Goal: Information Seeking & Learning: Learn about a topic

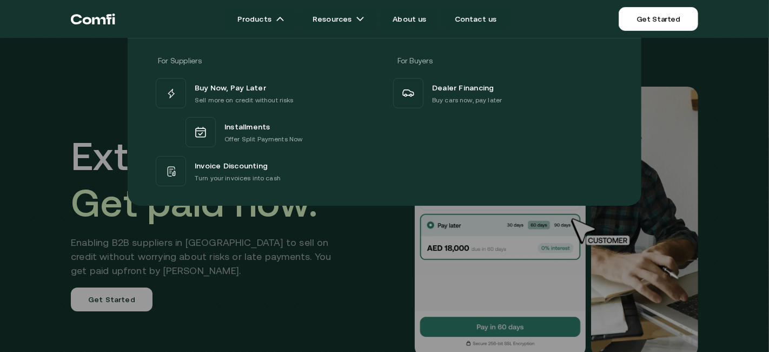
click at [651, 264] on div at bounding box center [384, 214] width 769 height 352
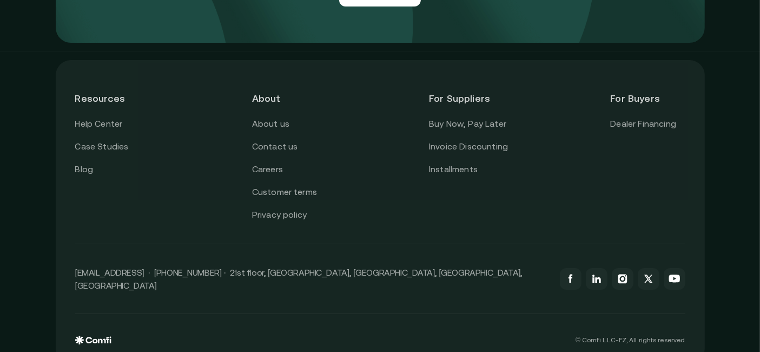
scroll to position [3923, 0]
click at [309, 186] on link "Customer terms" at bounding box center [284, 193] width 65 height 14
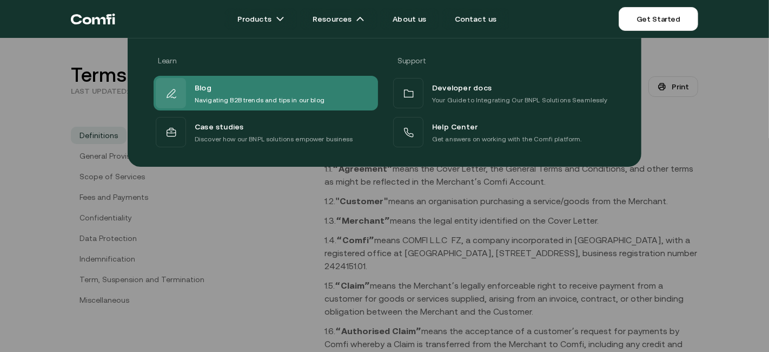
click at [212, 85] on div "Blog" at bounding box center [260, 88] width 130 height 14
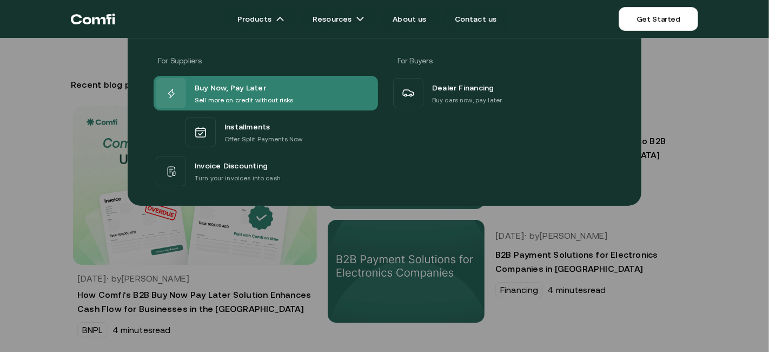
click at [250, 90] on span "Buy Now, Pay Later" at bounding box center [230, 88] width 71 height 14
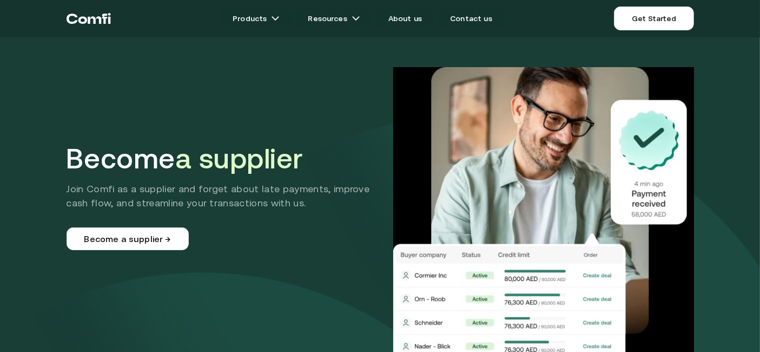
scroll to position [1, 0]
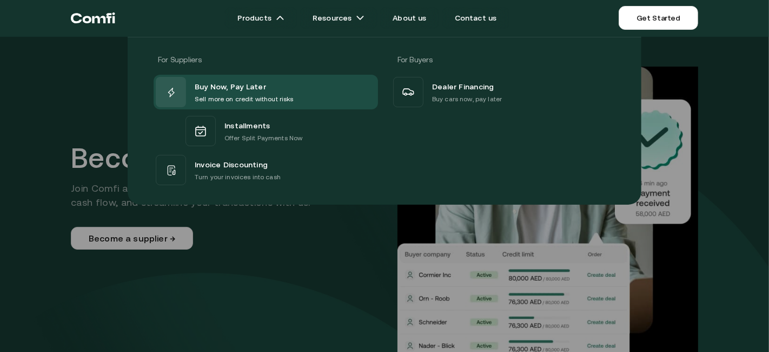
click at [293, 291] on div at bounding box center [384, 213] width 769 height 352
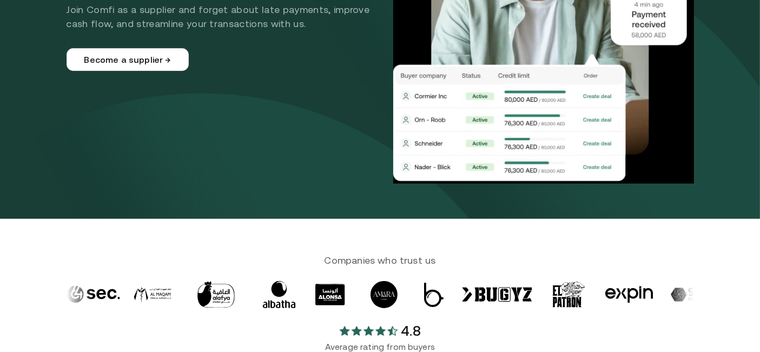
scroll to position [175, 0]
